Goal: Check status

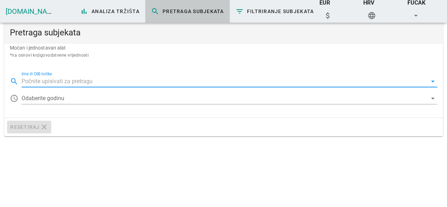
click at [62, 80] on input "Ime ili OIB tvrtke" at bounding box center [224, 81] width 405 height 11
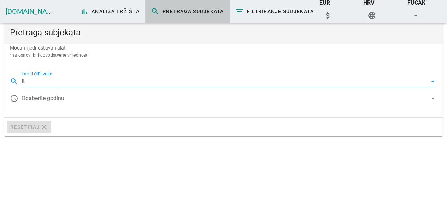
type input "i"
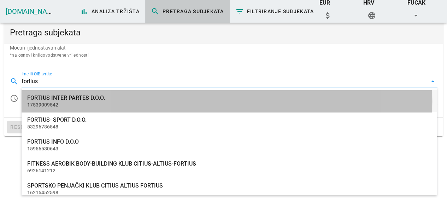
click at [75, 99] on div "FORTIUS INTER PARTES D.O.O." at bounding box center [229, 97] width 404 height 7
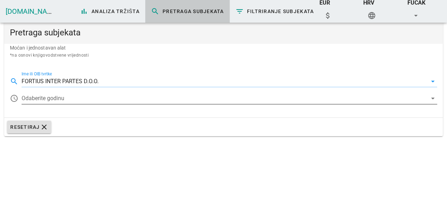
type input "FORTIUS INTER PARTES D.O.O."
click at [77, 95] on div at bounding box center [224, 98] width 405 height 11
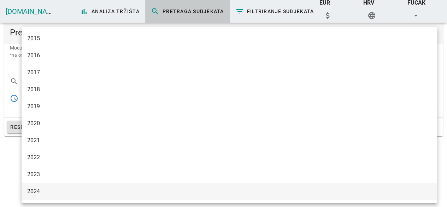
click at [43, 192] on div "2024" at bounding box center [229, 191] width 404 height 7
